Goal: Check status: Check status

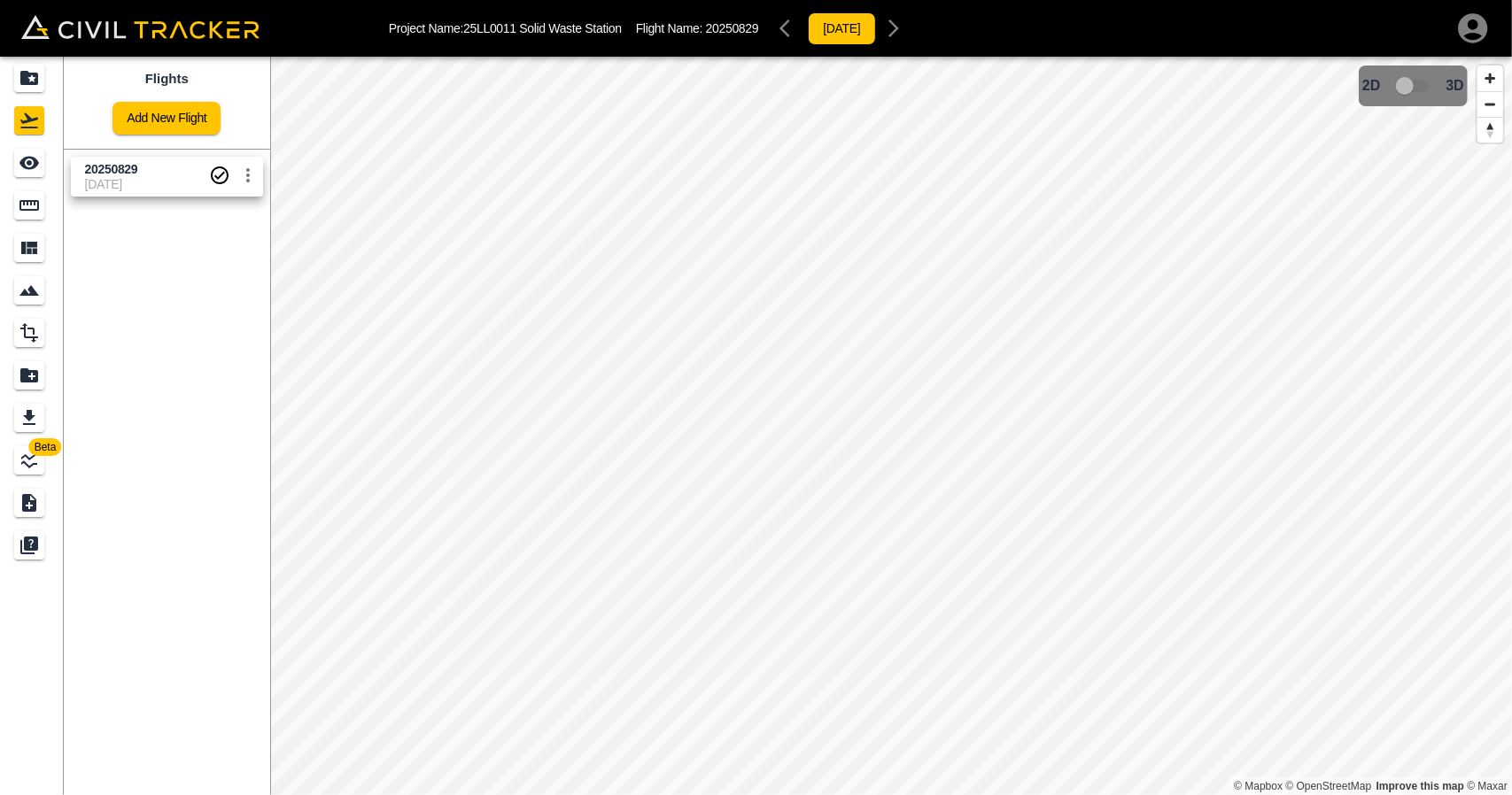
drag, startPoint x: 105, startPoint y: 191, endPoint x: 98, endPoint y: 187, distance: 8.1
click at [105, 191] on link "20250829 [DATE]" at bounding box center [167, 176] width 192 height 40
click at [0, 164] on link at bounding box center [31, 163] width 63 height 43
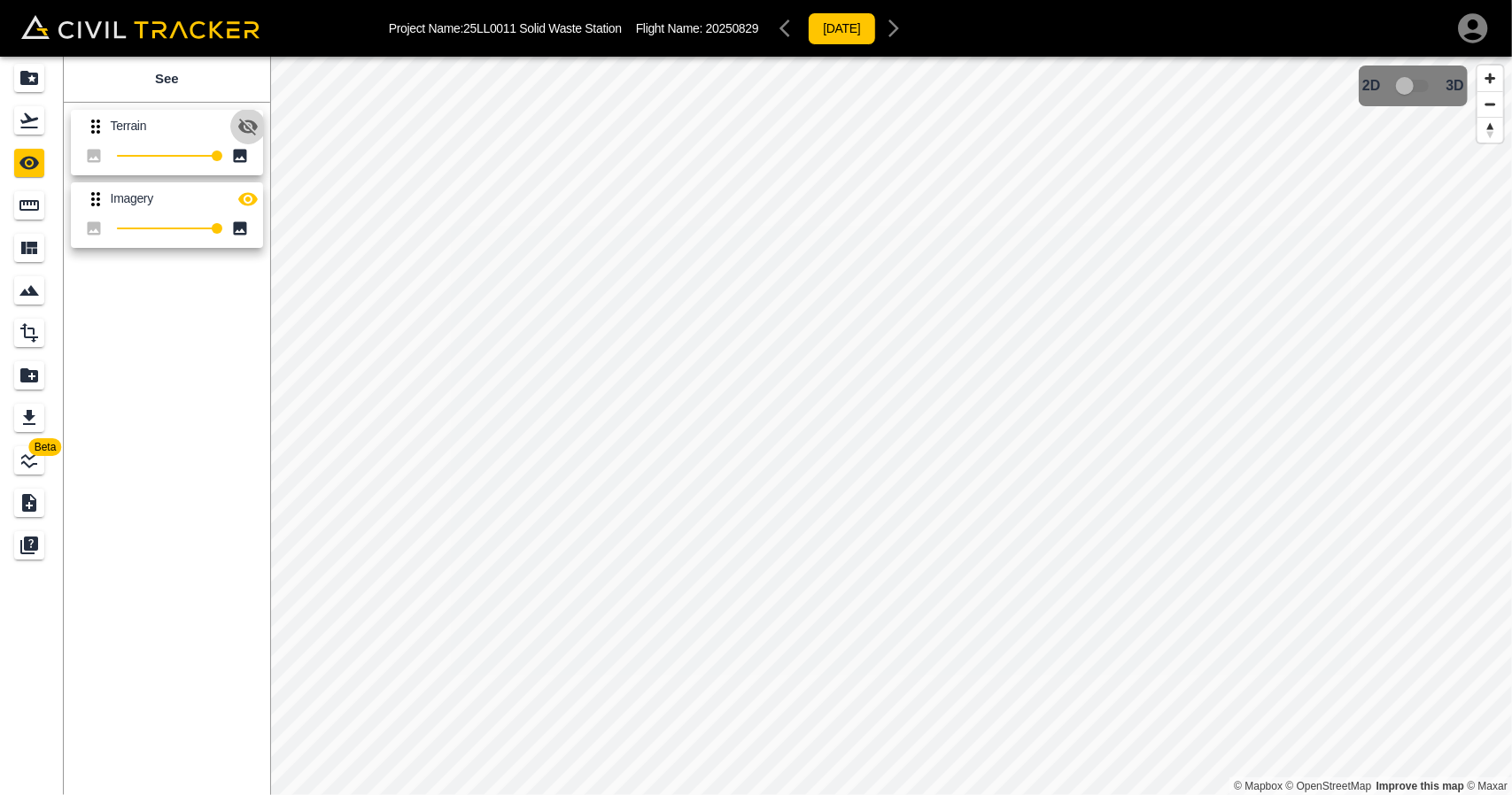
click at [252, 129] on icon "button" at bounding box center [248, 127] width 20 height 17
click at [239, 125] on icon "button" at bounding box center [248, 126] width 20 height 14
